Goal: Task Accomplishment & Management: Use online tool/utility

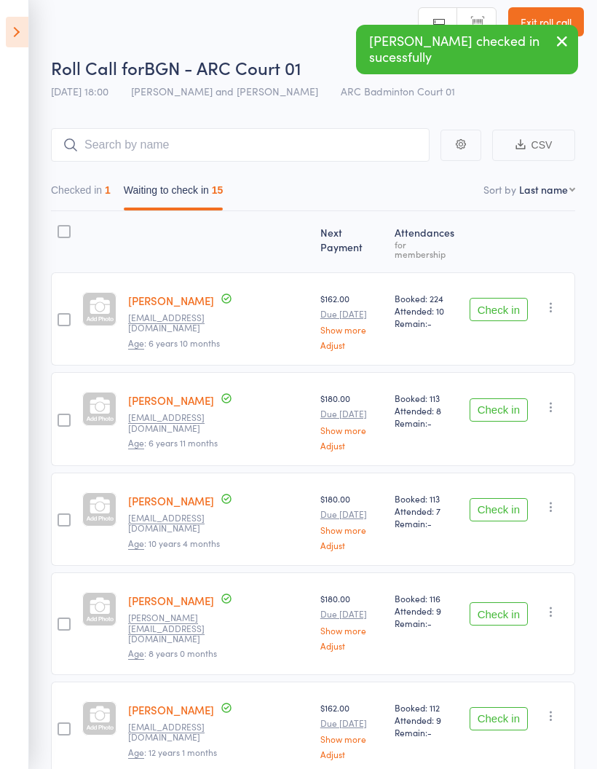
click at [512, 300] on button "Check in" at bounding box center [498, 309] width 58 height 23
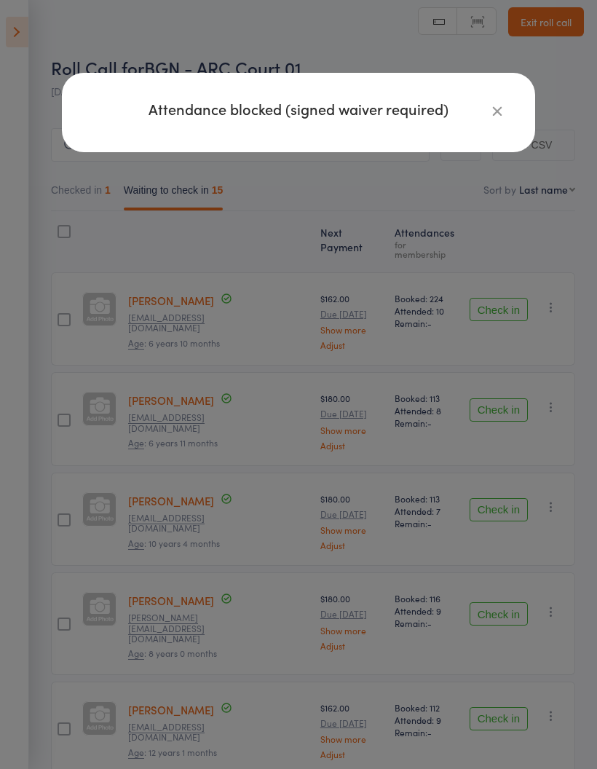
click at [523, 108] on div "Attendance blocked (signed waiver required)" at bounding box center [298, 112] width 473 height 79
click at [498, 111] on icon "button" at bounding box center [497, 111] width 16 height 16
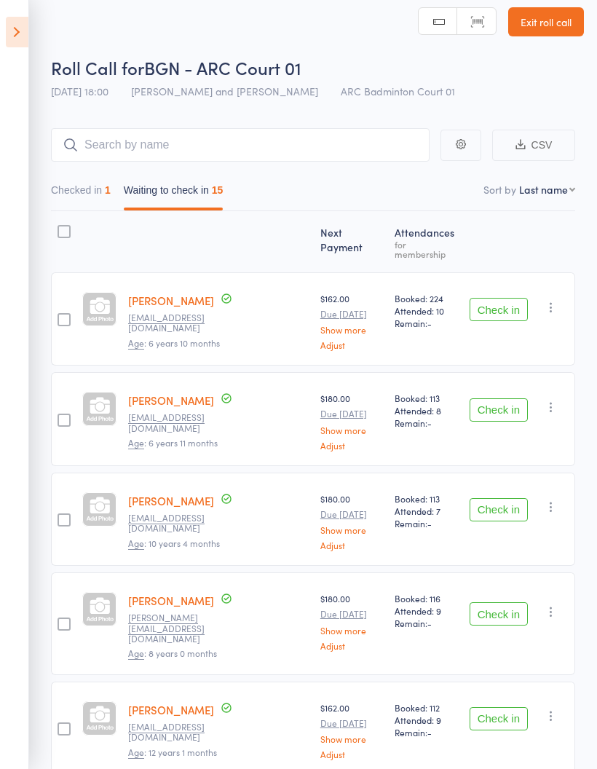
click at [501, 298] on button "Check in" at bounding box center [498, 309] width 58 height 23
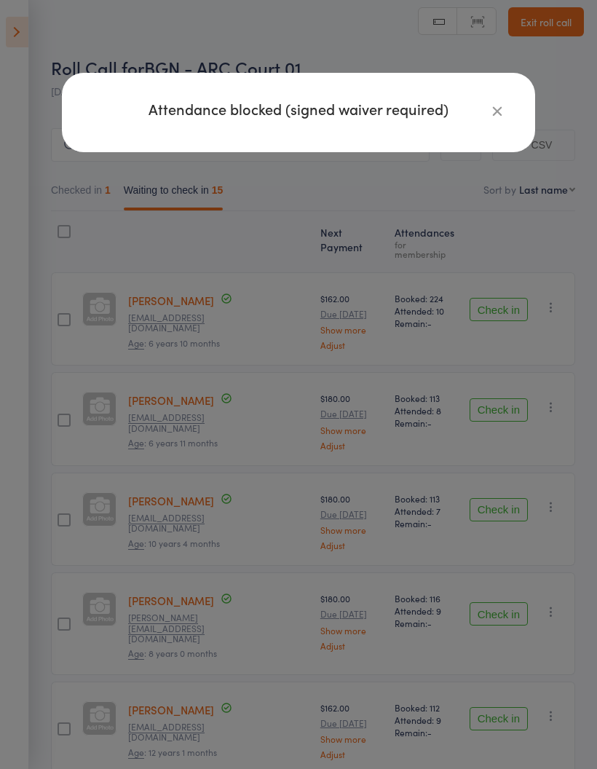
click at [505, 103] on button "button" at bounding box center [496, 110] width 17 height 17
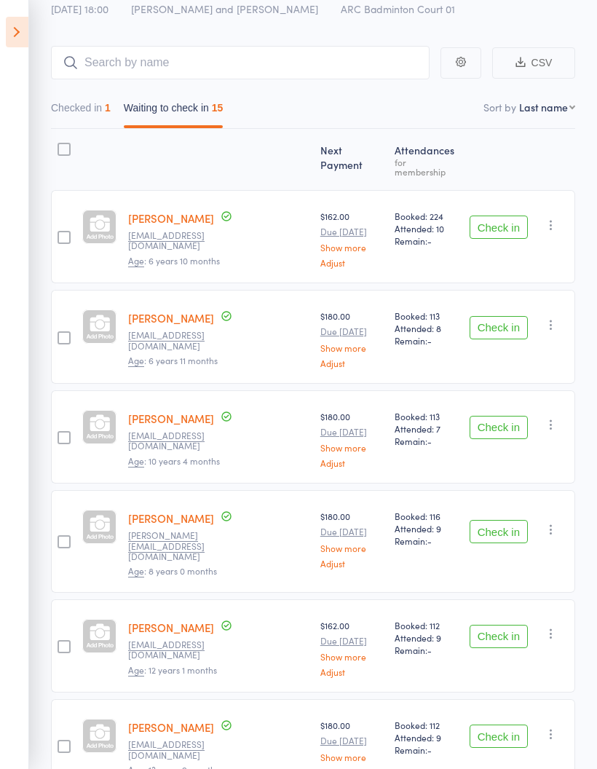
scroll to position [94, 0]
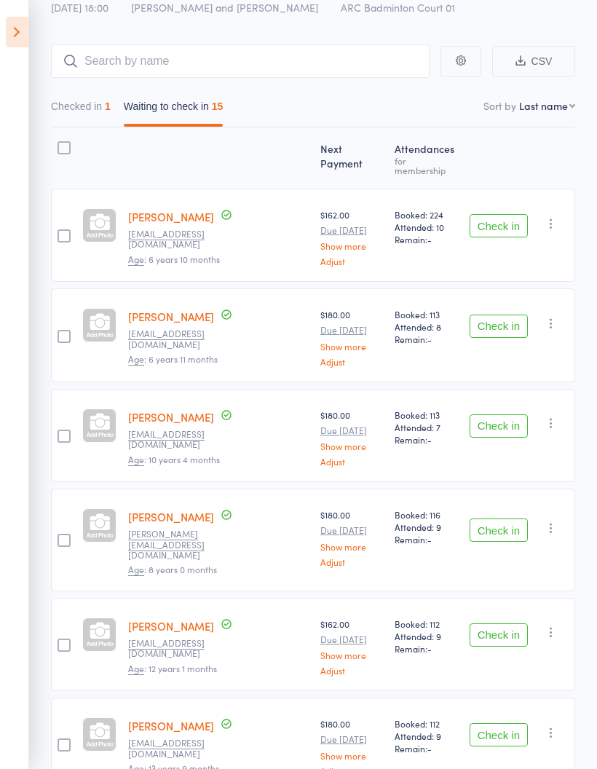
click at [507, 414] on button "Check in" at bounding box center [498, 425] width 58 height 23
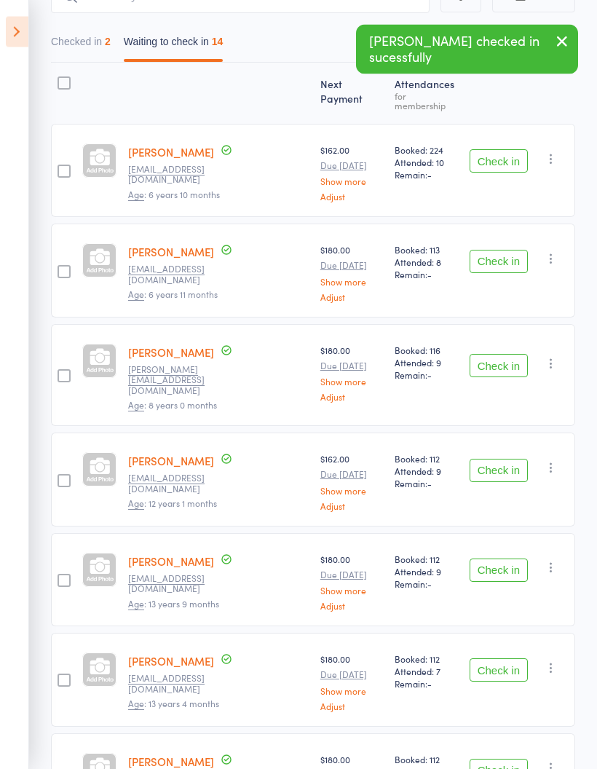
scroll to position [159, 0]
click at [509, 458] on button "Check in" at bounding box center [498, 469] width 58 height 23
click at [511, 458] on button "Check in" at bounding box center [498, 469] width 58 height 23
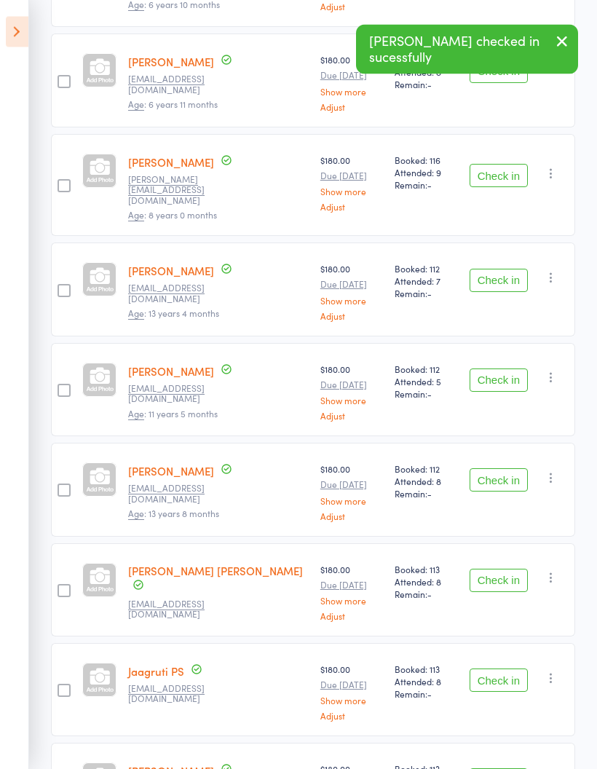
scroll to position [350, 0]
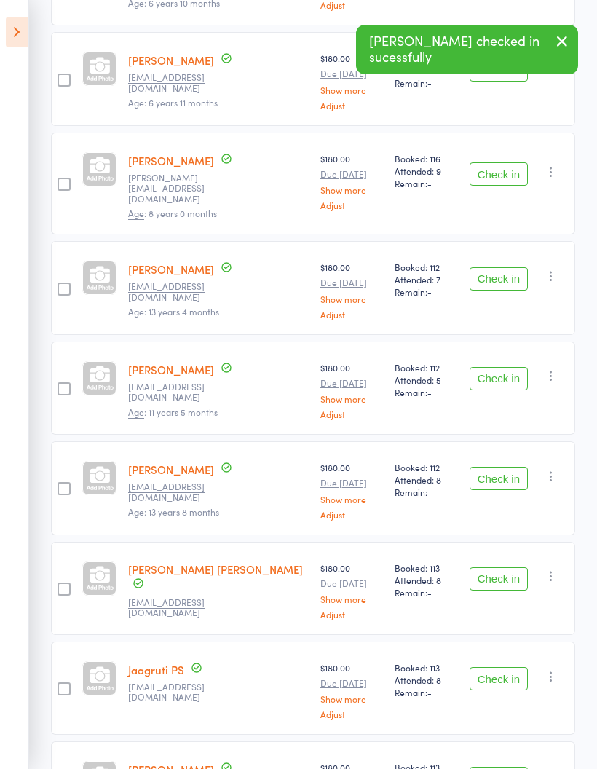
click at [506, 466] on button "Check in" at bounding box center [498, 477] width 58 height 23
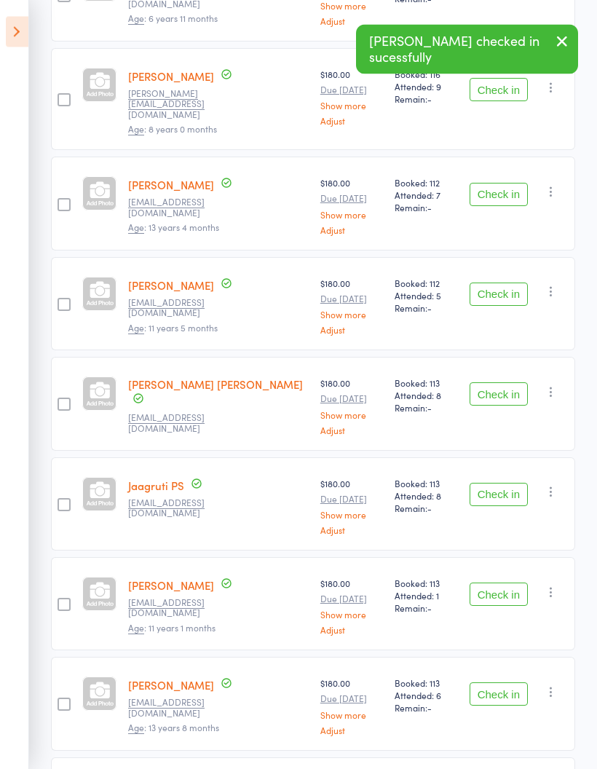
scroll to position [434, 0]
click at [506, 483] on button "Check in" at bounding box center [498, 494] width 58 height 23
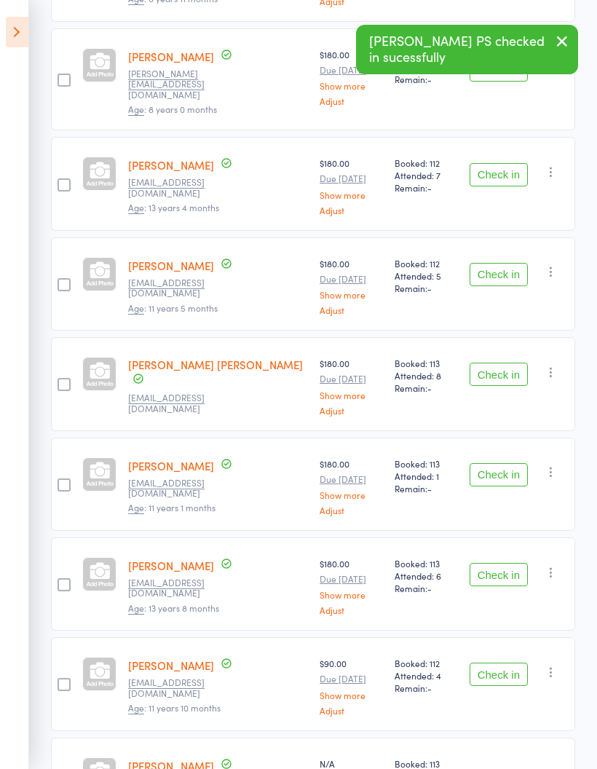
scroll to position [492, 0]
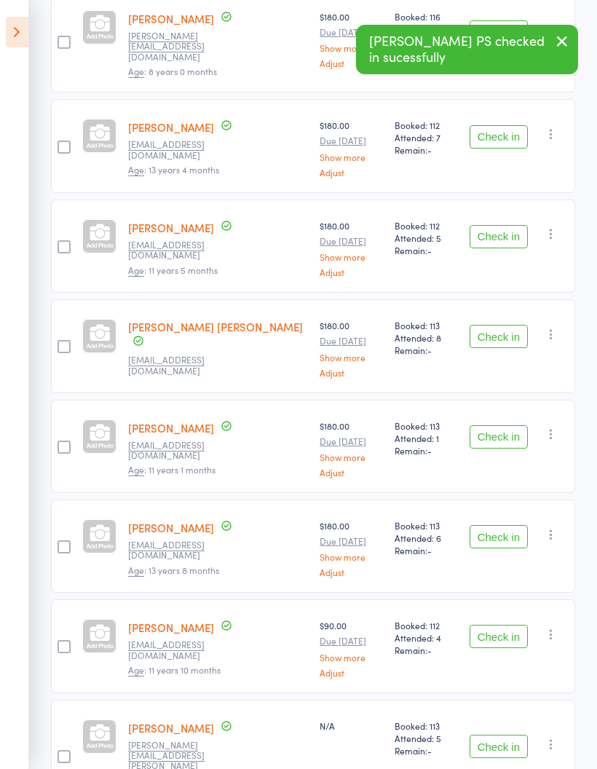
click at [506, 624] on button "Check in" at bounding box center [498, 635] width 58 height 23
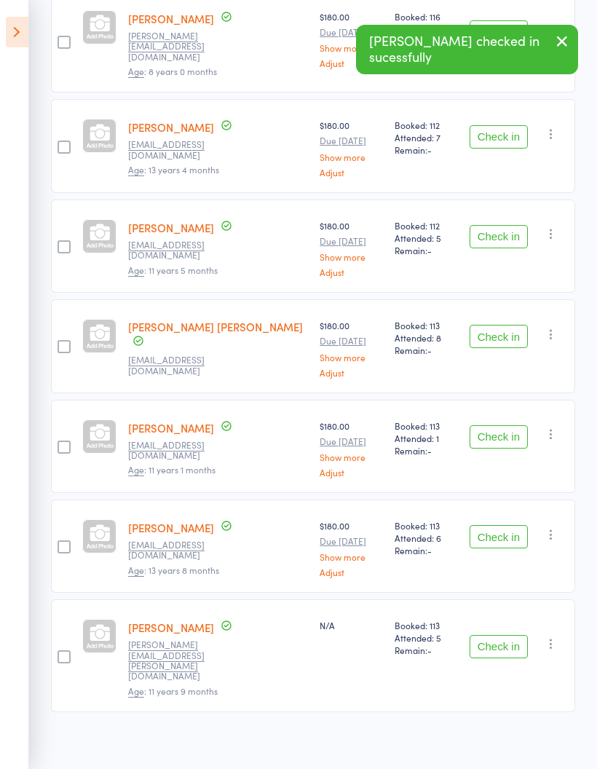
scroll to position [392, 0]
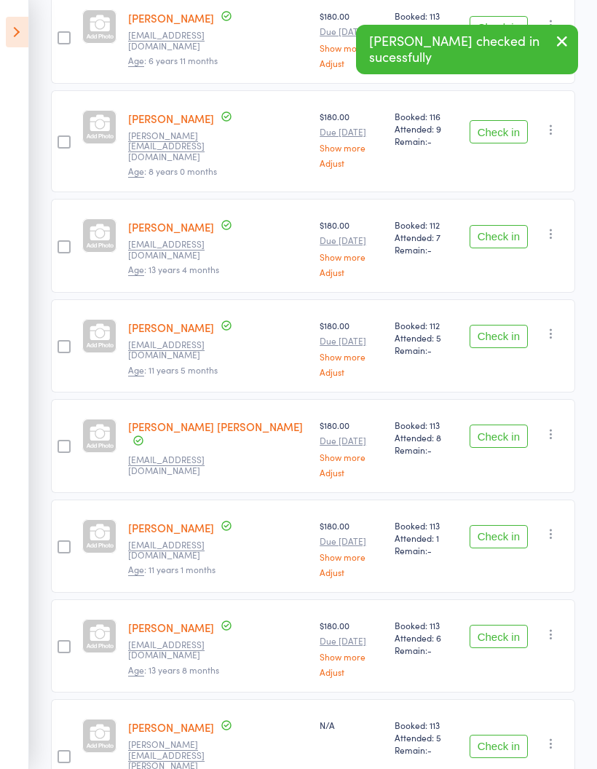
click at [506, 734] on button "Check in" at bounding box center [498, 745] width 58 height 23
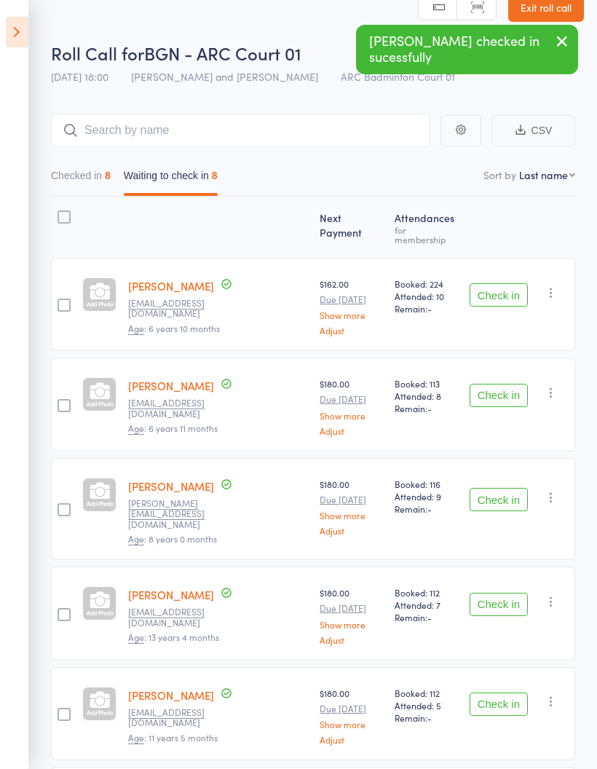
scroll to position [0, 0]
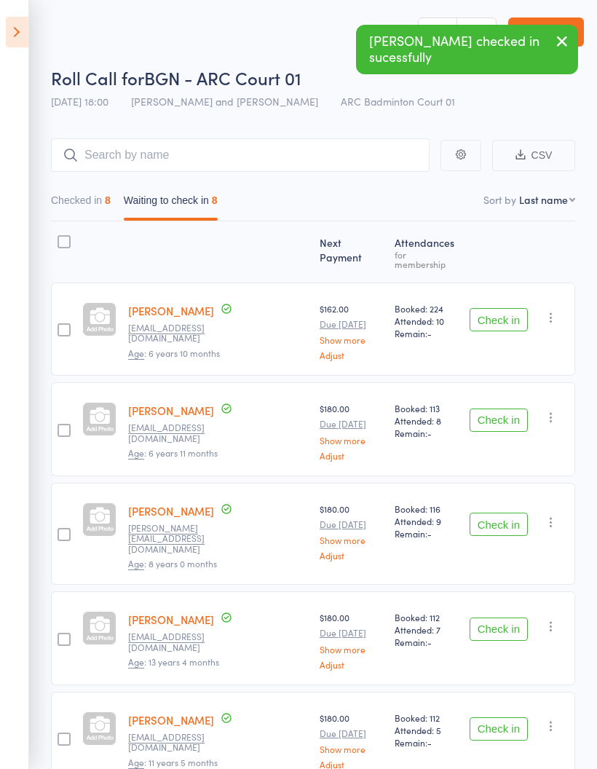
click at [65, 199] on button "Checked in 8" at bounding box center [81, 203] width 60 height 33
